Goal: Book appointment/travel/reservation

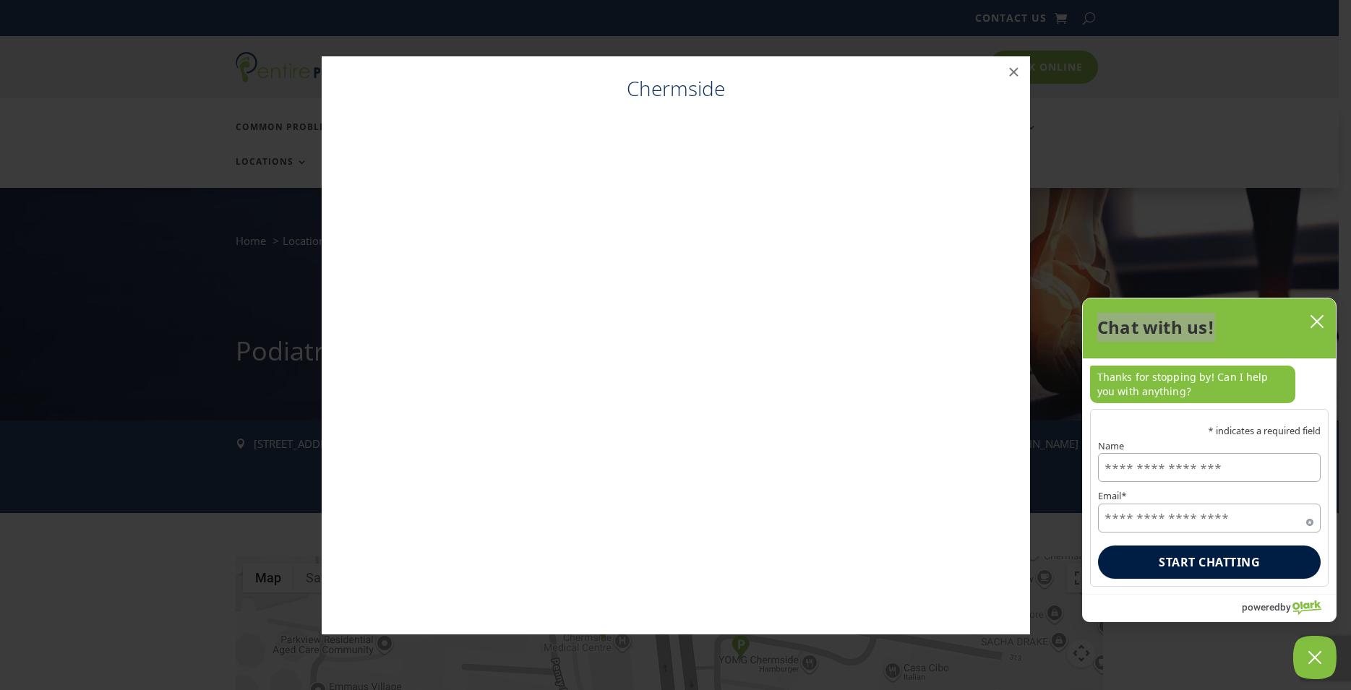
click at [1301, 320] on div "Chat with us!" at bounding box center [1209, 328] width 224 height 30
click at [1319, 322] on icon "close chatbox" at bounding box center [1317, 321] width 14 height 14
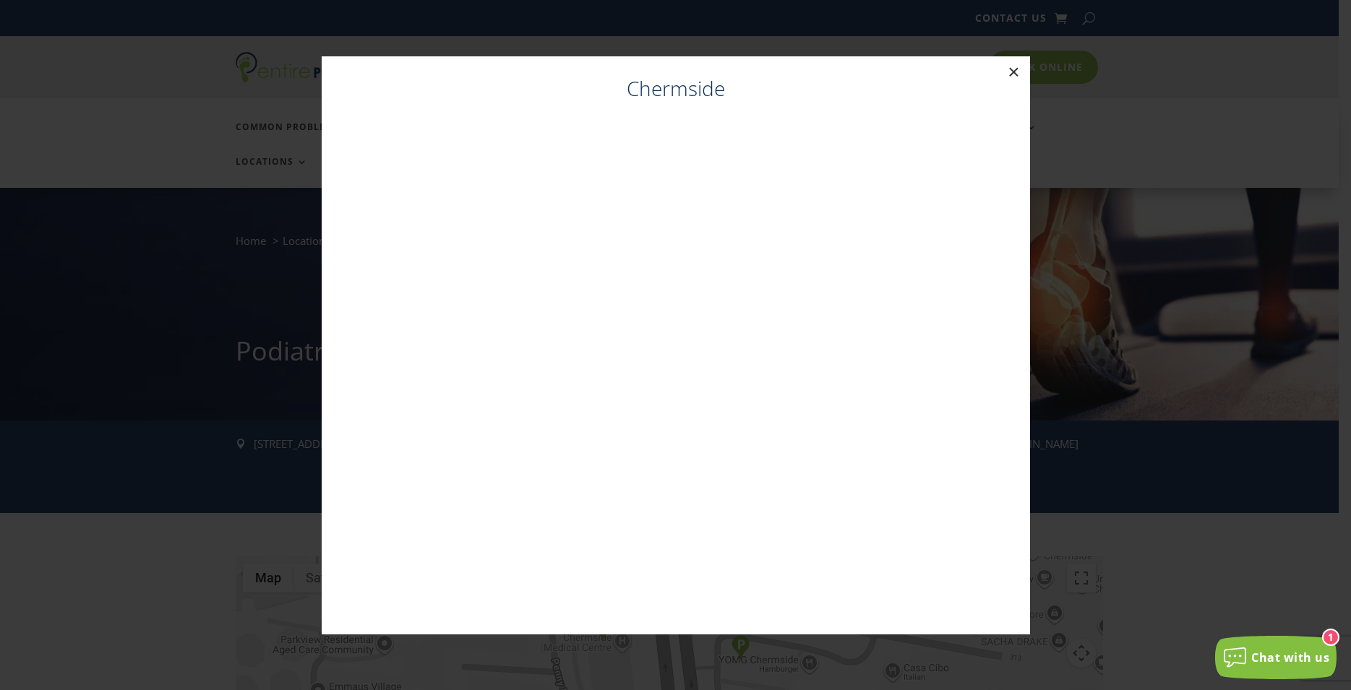
click at [1014, 72] on button "×" at bounding box center [1014, 72] width 32 height 32
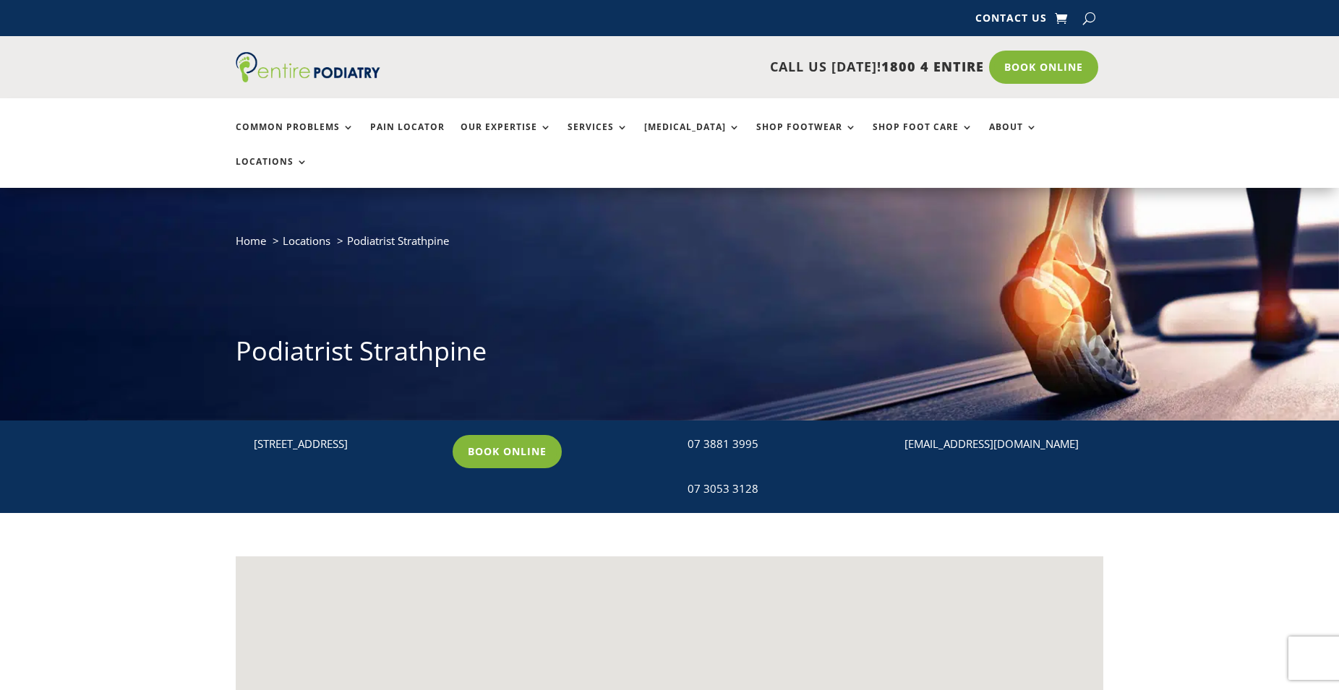
click at [483, 448] on link "Book Online" at bounding box center [507, 451] width 109 height 33
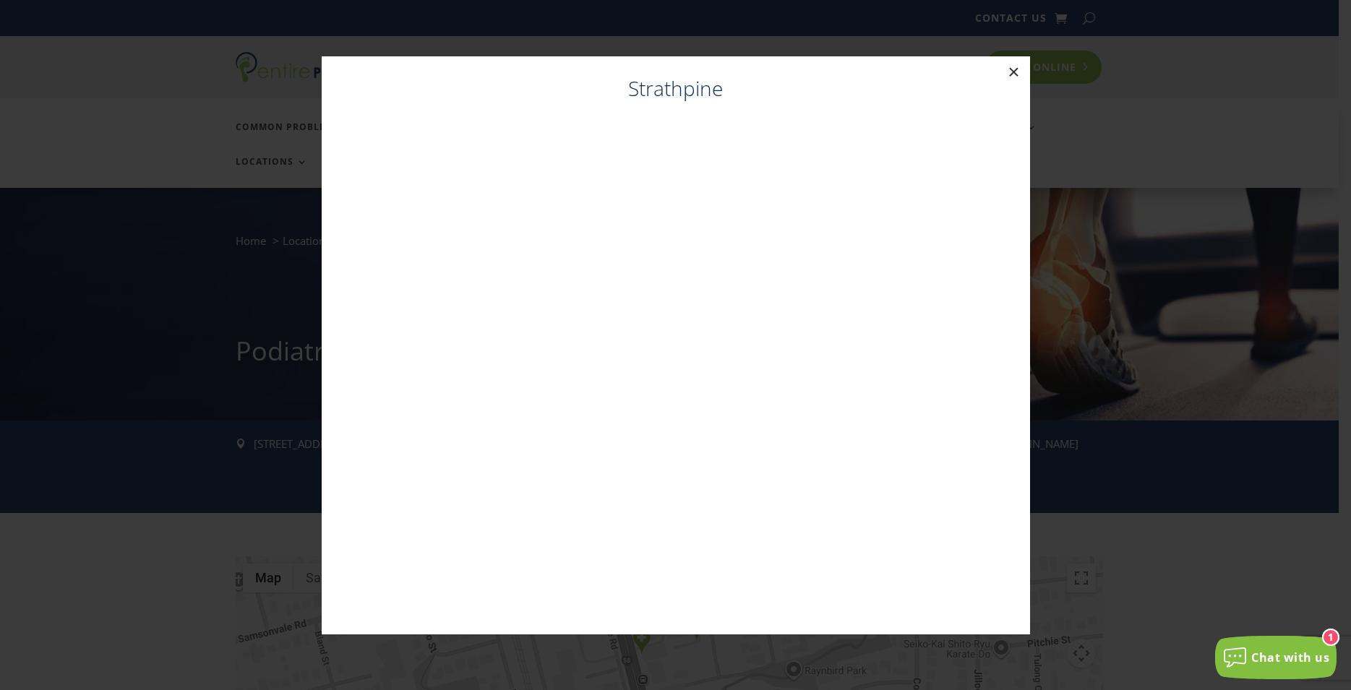
click at [1011, 67] on button "×" at bounding box center [1014, 72] width 32 height 32
